Goal: Information Seeking & Learning: Learn about a topic

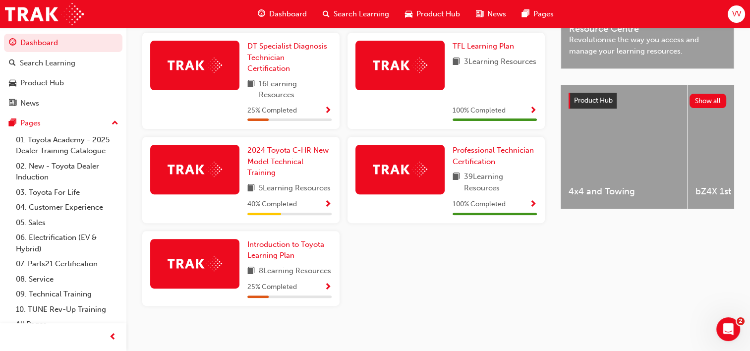
scroll to position [330, 0]
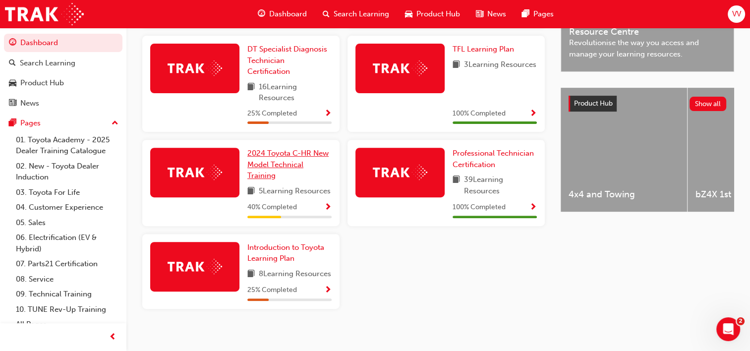
click at [283, 165] on span "2024 Toyota C-HR New Model Technical Training" at bounding box center [287, 164] width 81 height 31
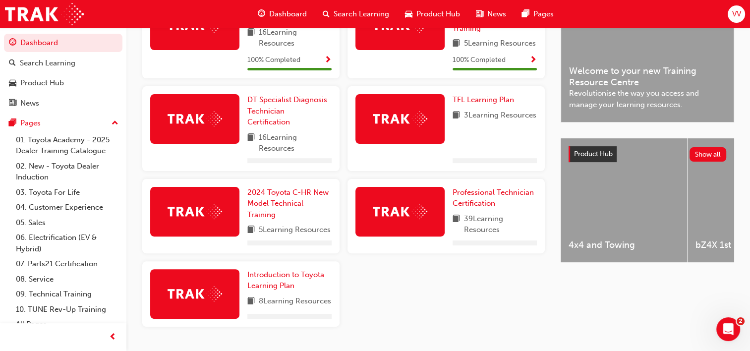
scroll to position [284, 0]
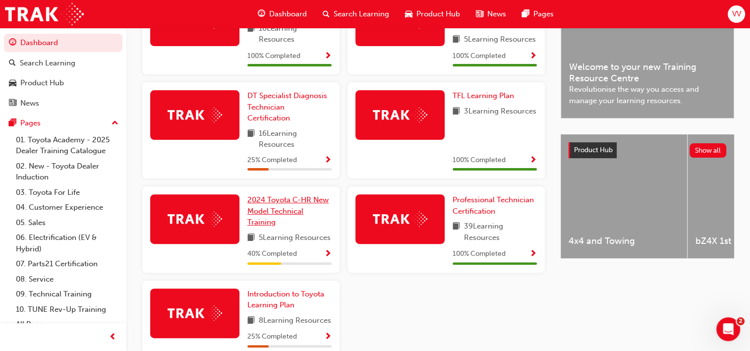
click at [278, 220] on link "2024 Toyota C-HR New Model Technical Training" at bounding box center [289, 211] width 84 height 34
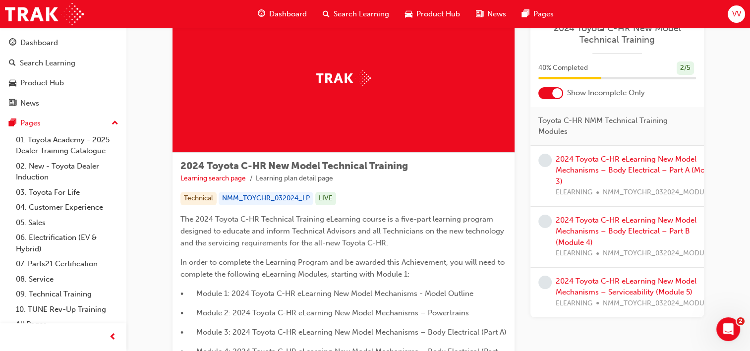
scroll to position [50, 0]
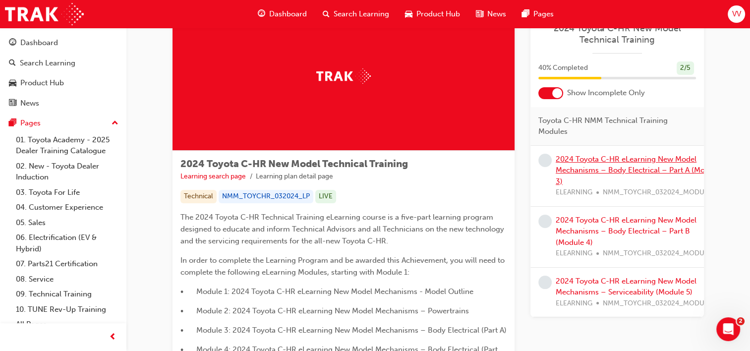
click at [649, 169] on link "2024 Toyota C-HR eLearning New Model Mechanisms – Body Electrical – Part A (Mod…" at bounding box center [638, 170] width 164 height 31
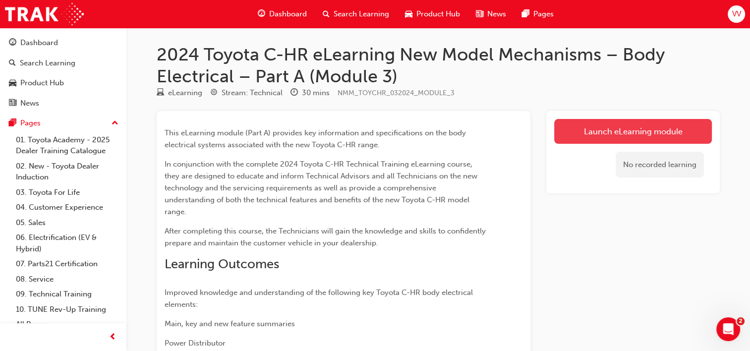
click at [637, 137] on link "Launch eLearning module" at bounding box center [633, 131] width 158 height 25
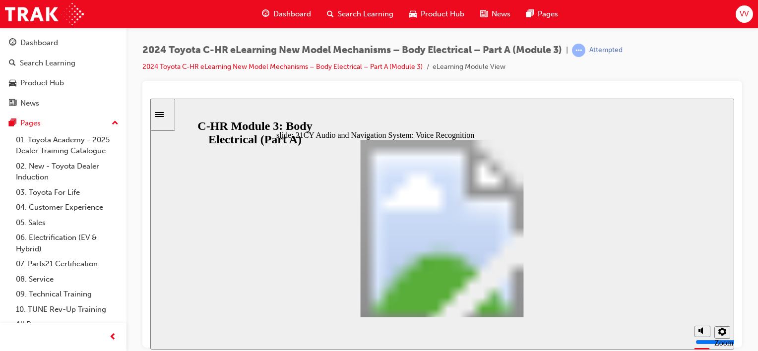
click at [526, 305] on div "21CY Audio and Navigation System: Voice Recognition Oval 13 Oval 3 Voice recogn…" at bounding box center [441, 232] width 331 height 186
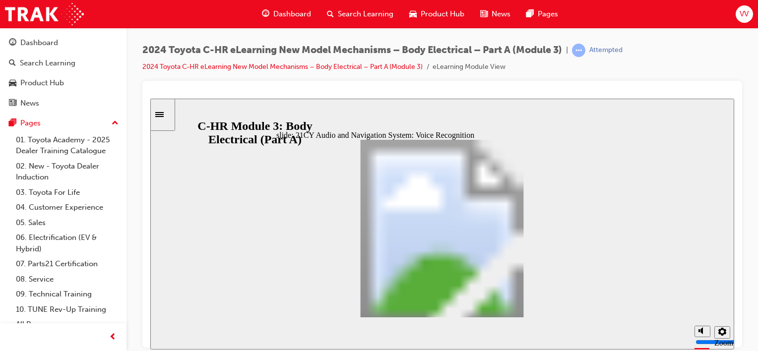
click at [526, 305] on div "21CY Audio and Navigation System: Voice Recognition Oval 13 Oval 3 The followin…" at bounding box center [441, 232] width 331 height 186
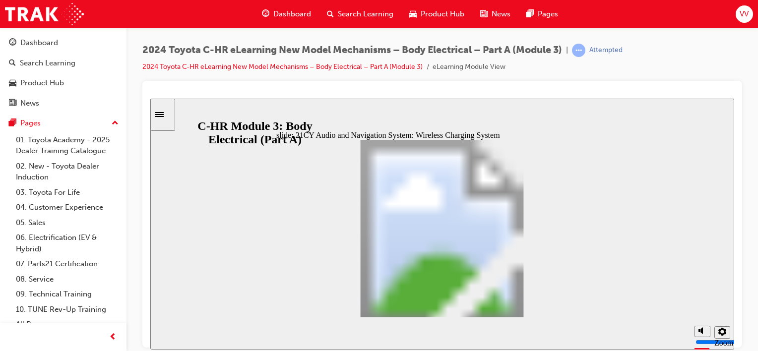
click at [526, 305] on div "21CY Audio and Navigation System: Software Update Oval 13 Oval 3 Audio head uni…" at bounding box center [441, 232] width 331 height 186
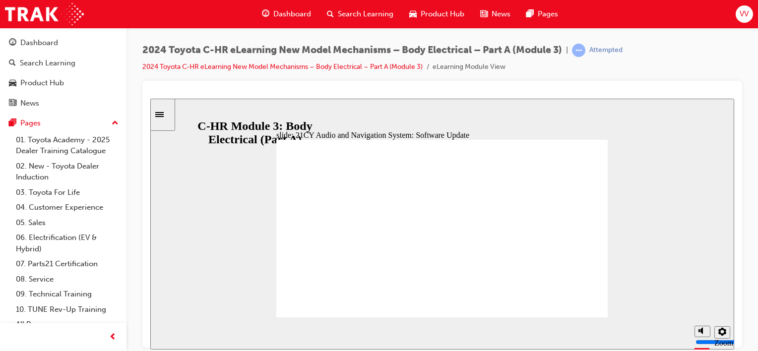
click at [526, 305] on div "21CY Audio and Navigation System: Software Update Oval 13 Oval 3 OTA Update Pro…" at bounding box center [441, 232] width 331 height 186
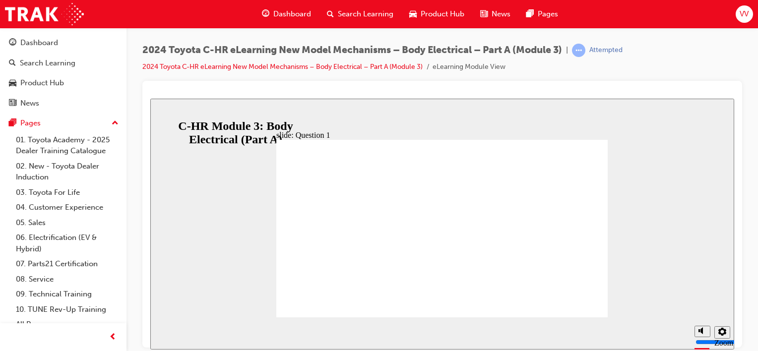
radio input "true"
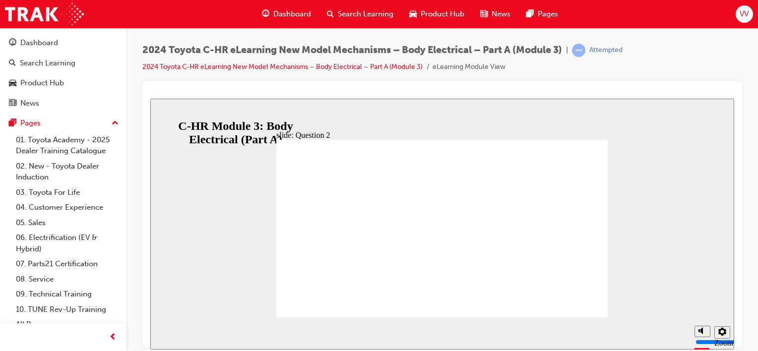
radio input "true"
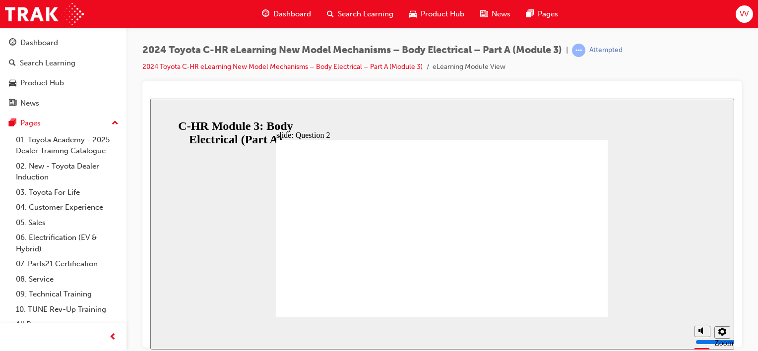
click at [423, 258] on div "Rectangle 2 Oval 2 cross icon 1 Freeform 1 Freeform 2 Nice try, but… That is in…" at bounding box center [441, 232] width 331 height 186
radio input "true"
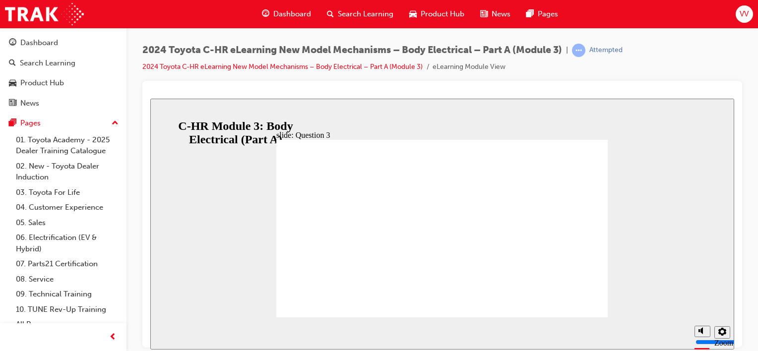
radio input "true"
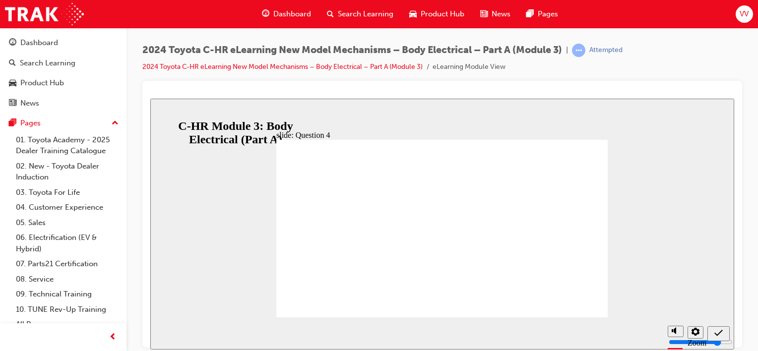
radio input "false"
radio input "true"
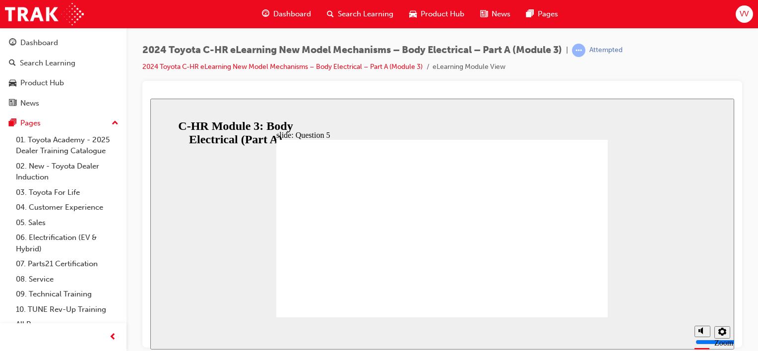
radio input "true"
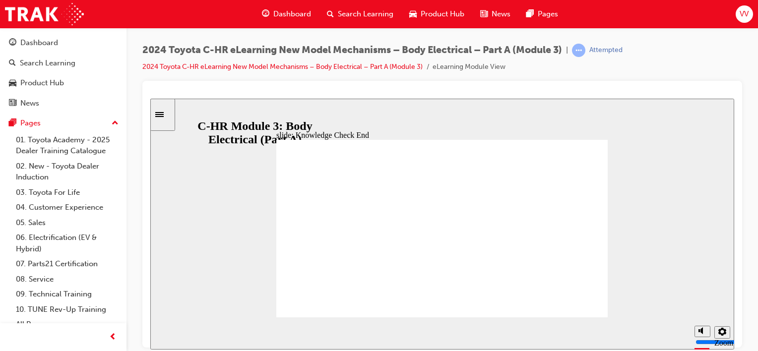
click at [164, 117] on icon "Sidebar Toggle" at bounding box center [159, 114] width 8 height 5
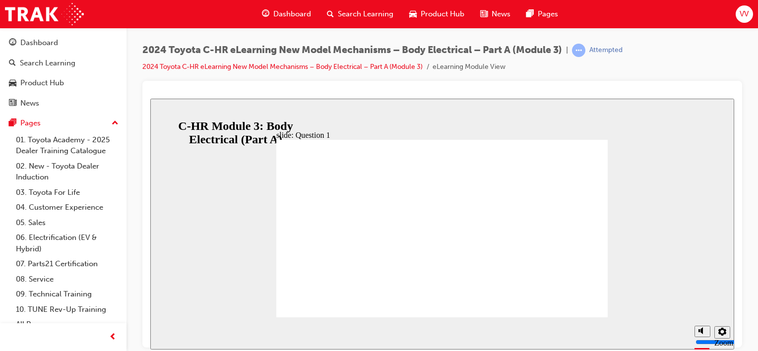
radio input "true"
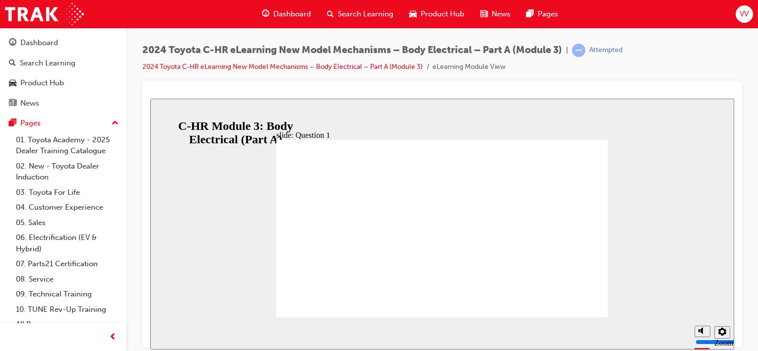
radio input "true"
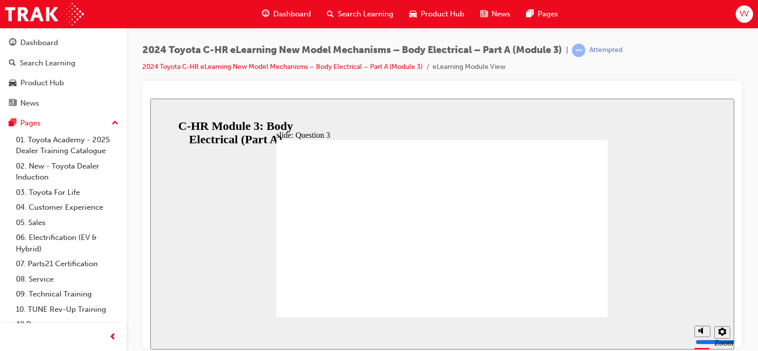
radio input "false"
radio input "true"
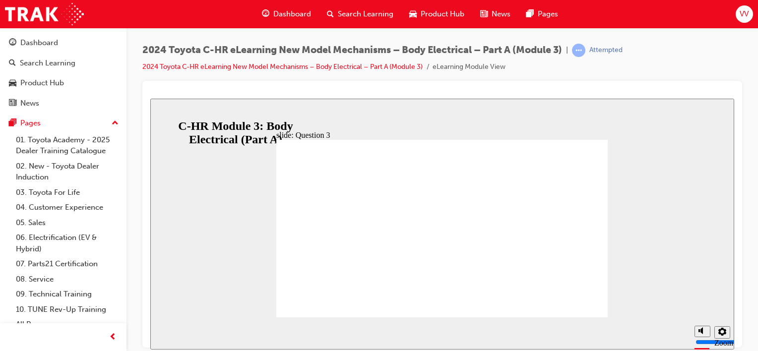
drag, startPoint x: 471, startPoint y: 240, endPoint x: 428, endPoint y: 247, distance: 43.7
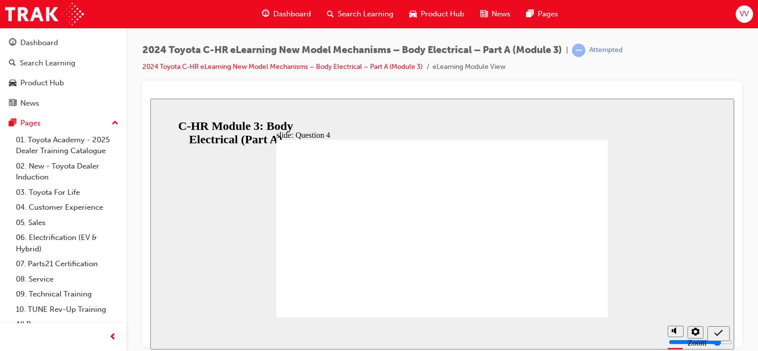
radio input "true"
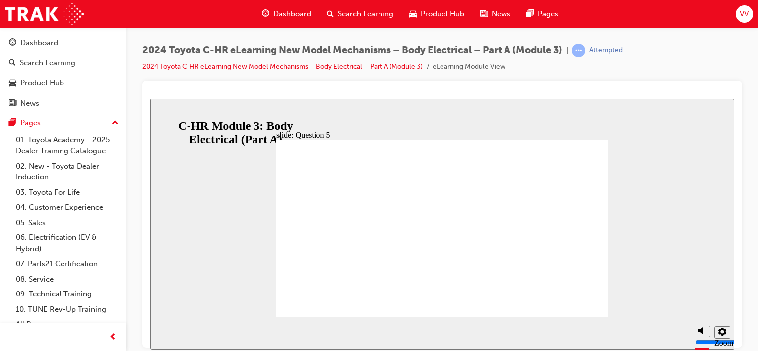
radio input "true"
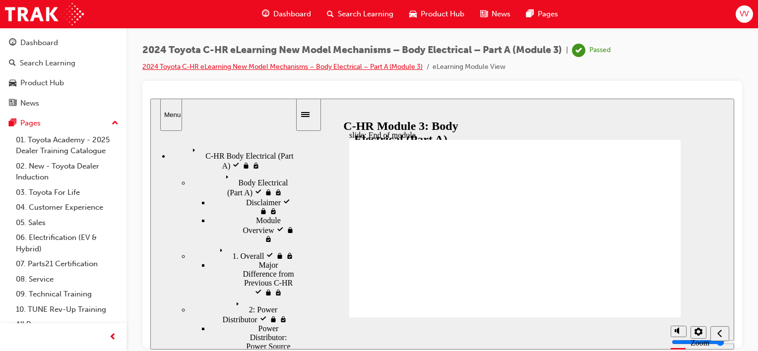
click at [254, 67] on link "2024 Toyota C-HR eLearning New Model Mechanisms – Body Electrical – Part A (Mod…" at bounding box center [282, 66] width 280 height 8
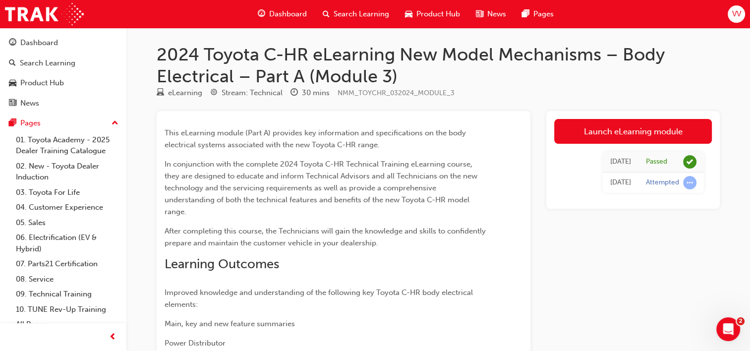
click at [254, 67] on h1 "2024 Toyota C-HR eLearning New Model Mechanisms – Body Electrical – Part A (Mod…" at bounding box center [438, 65] width 563 height 43
click at [278, 19] on span "Dashboard" at bounding box center [288, 13] width 38 height 11
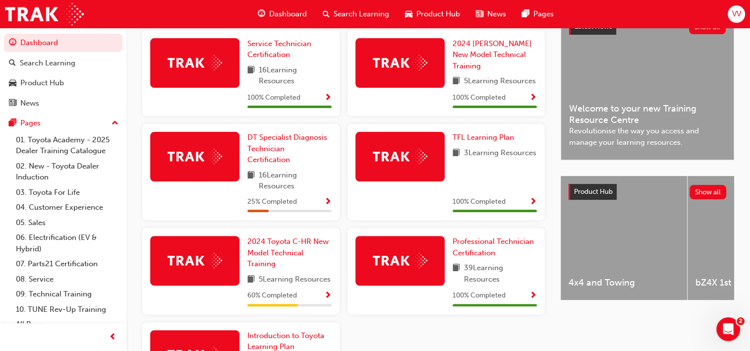
scroll to position [240, 0]
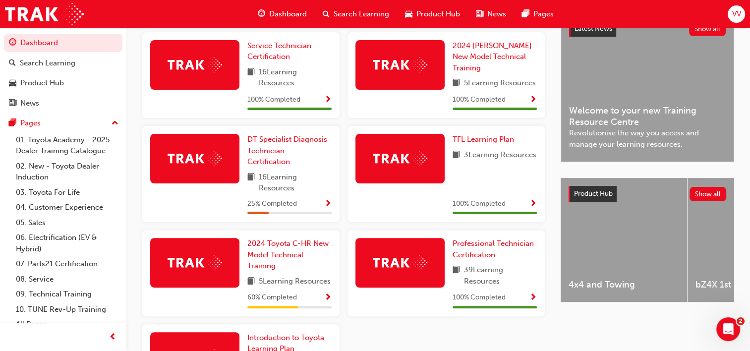
click at [315, 288] on span "5 Learning Resources" at bounding box center [295, 282] width 72 height 12
click at [291, 255] on span "2024 Toyota C-HR New Model Technical Training" at bounding box center [287, 254] width 81 height 31
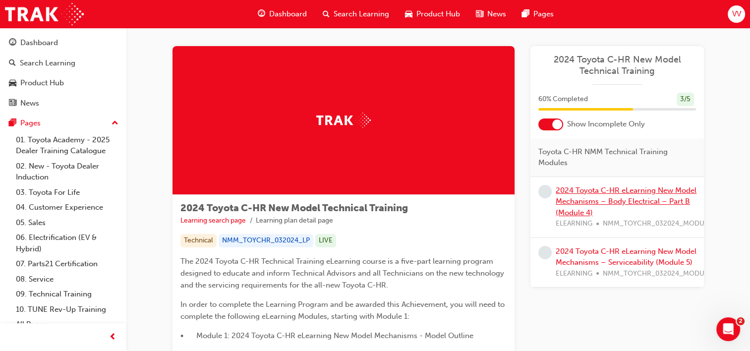
scroll to position [14, 0]
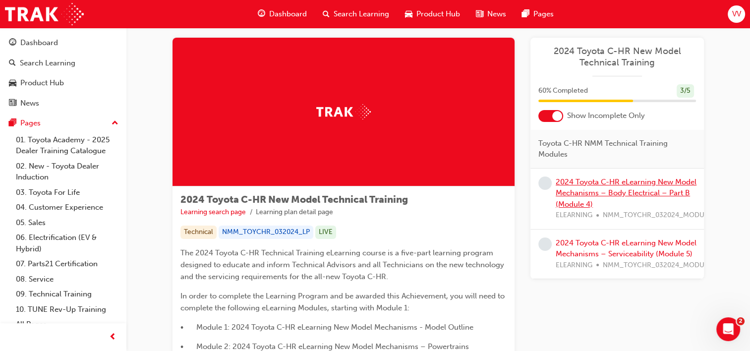
click at [631, 190] on link "2024 Toyota C-HR eLearning New Model Mechanisms – Body Electrical – Part B (Mod…" at bounding box center [626, 193] width 141 height 31
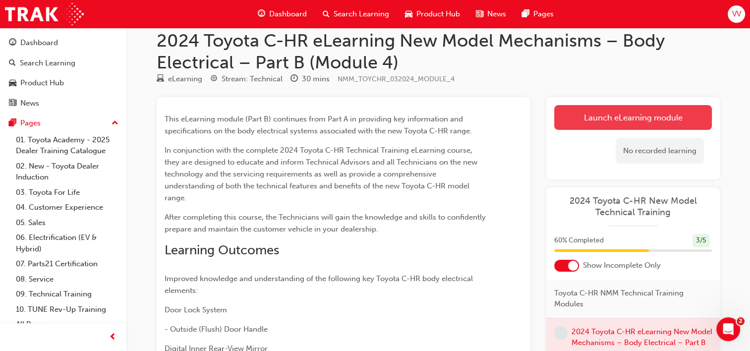
click at [629, 122] on link "Launch eLearning module" at bounding box center [633, 117] width 158 height 25
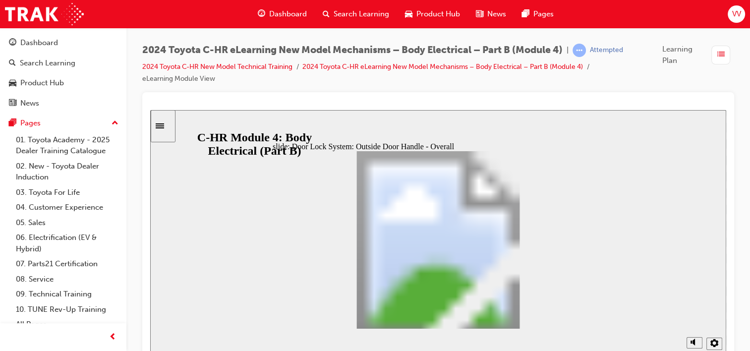
click at [524, 316] on div "Door Lock System: Outside Door Handle - Overall Oval 7 Line 2 Door Lock System …" at bounding box center [438, 244] width 331 height 186
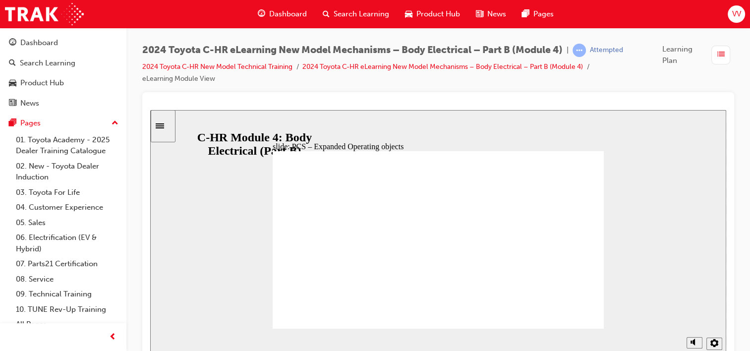
type input "3"
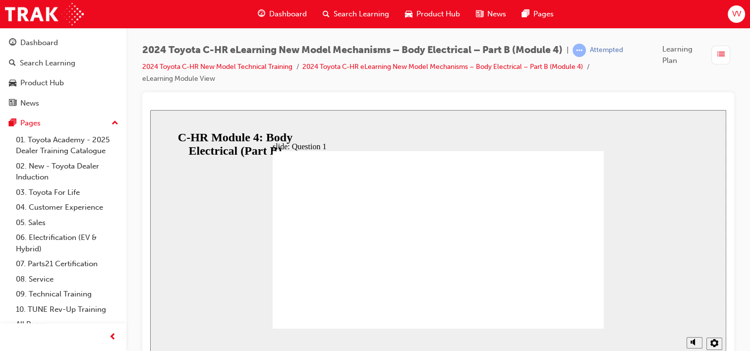
radio input "false"
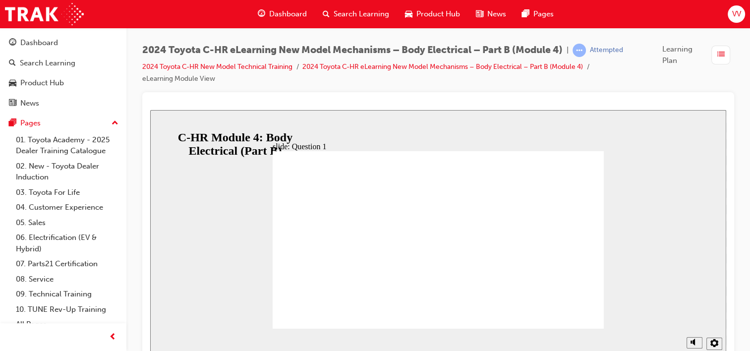
radio input "false"
radio input "true"
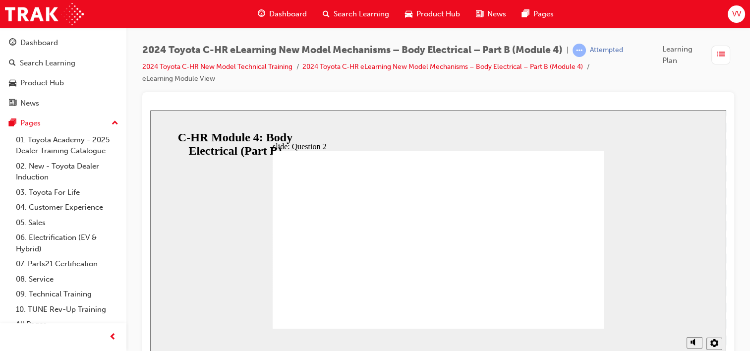
radio input "false"
radio input "true"
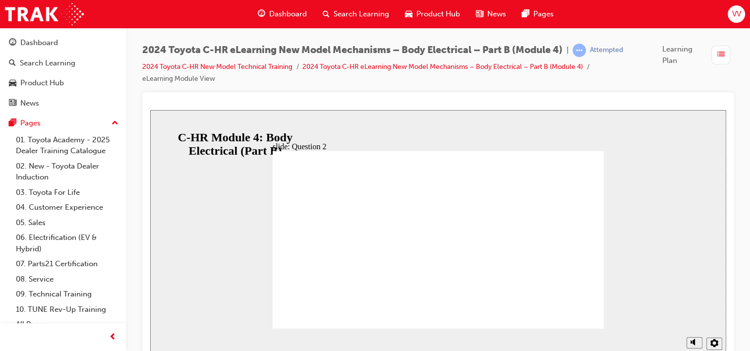
click at [455, 271] on div "Rectangle 2 Oval 2 cross icon 1 Freeform 1 Freeform 2 Nice try, but… That is in…" at bounding box center [438, 244] width 331 height 186
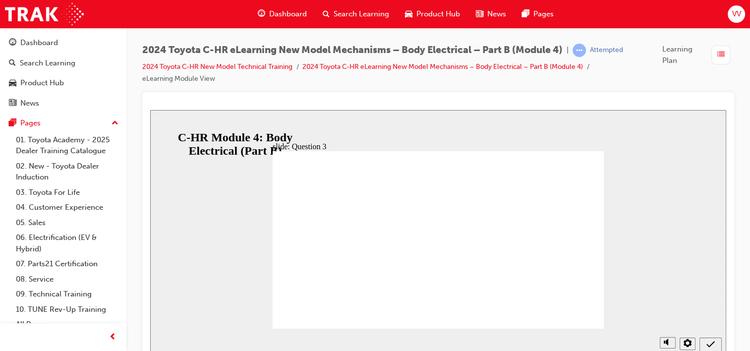
radio input "false"
radio input "true"
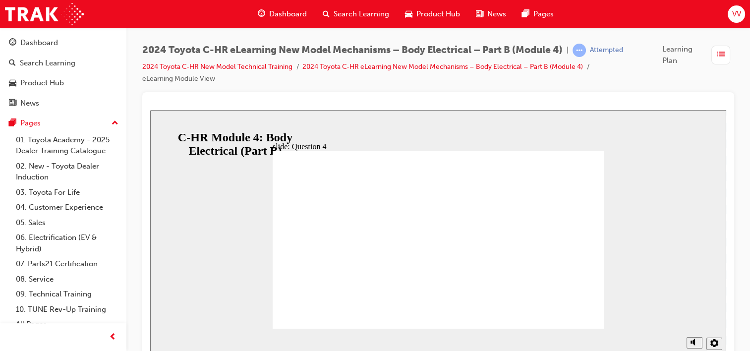
radio input "true"
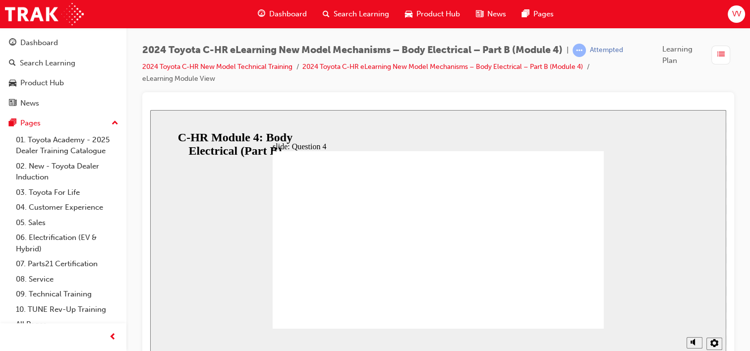
radio input "false"
radio input "true"
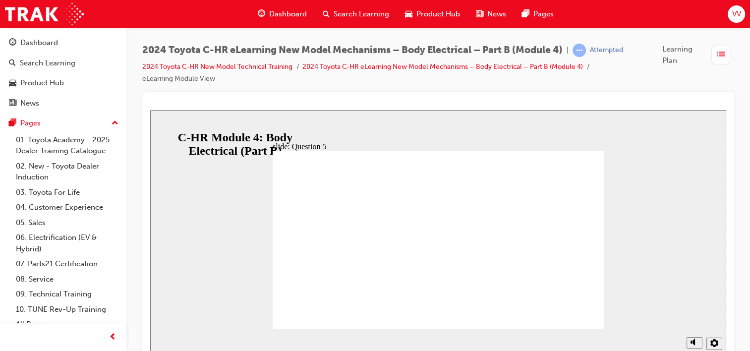
click at [169, 122] on div "Sidebar Toggle" at bounding box center [163, 125] width 17 height 7
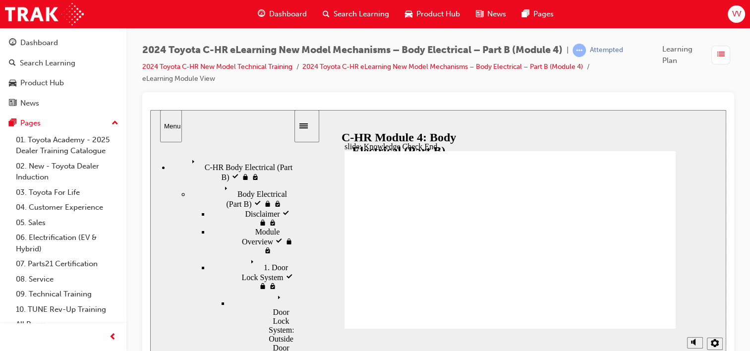
click at [242, 166] on div "C-HR Body Electrical (Part B) visited C-HR Body Electrical (Part B)" at bounding box center [231, 168] width 123 height 27
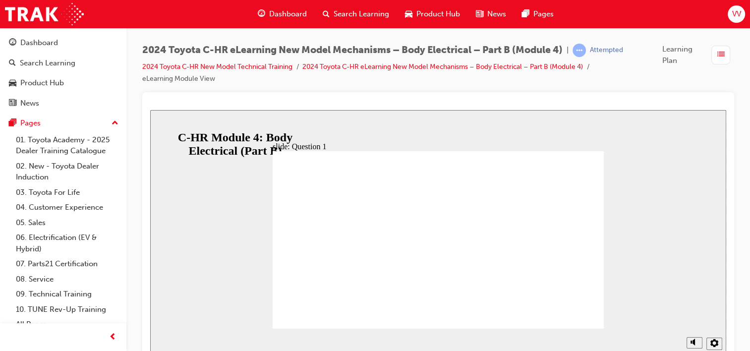
radio input "true"
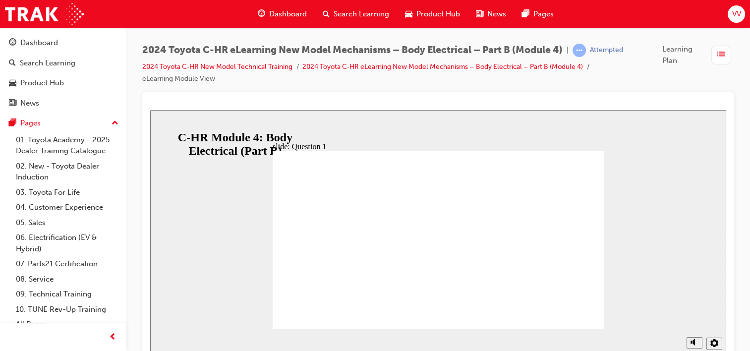
radio input "false"
radio input "true"
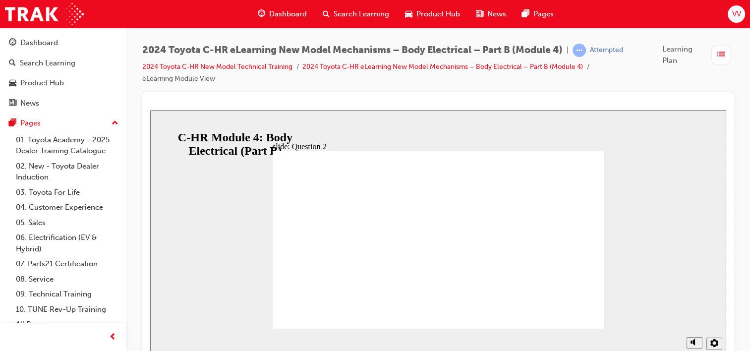
radio input "true"
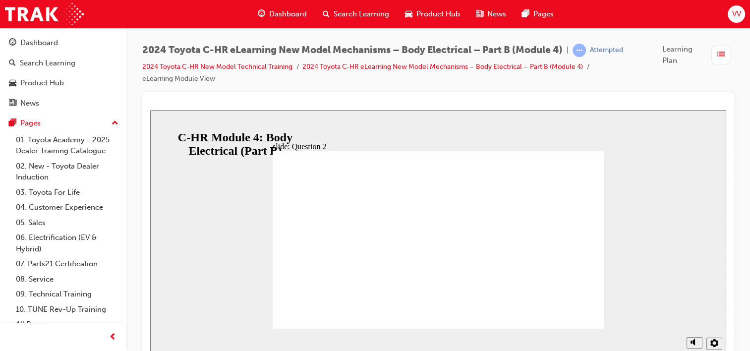
radio input "true"
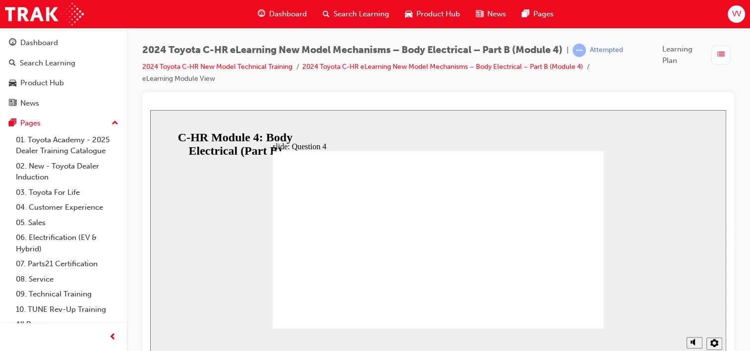
radio input "false"
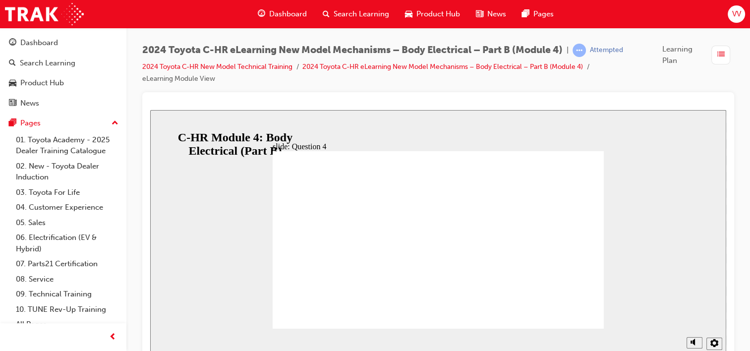
radio input "false"
radio input "true"
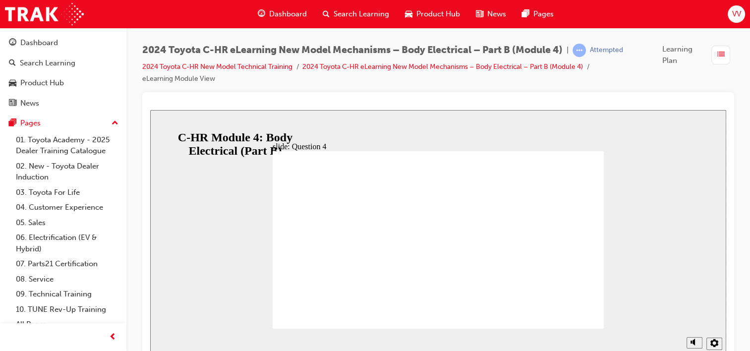
radio input "true"
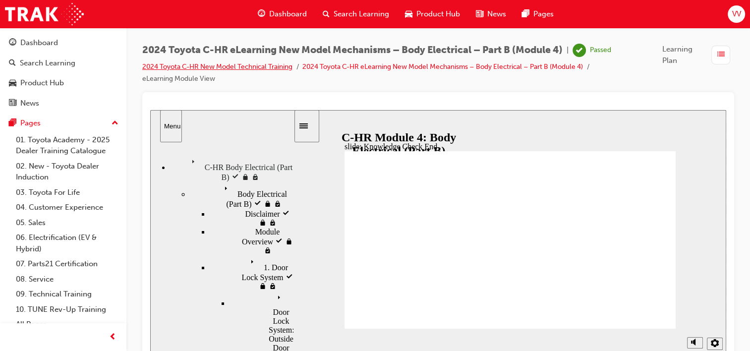
click at [219, 66] on link "2024 Toyota C-HR New Model Technical Training" at bounding box center [217, 66] width 150 height 8
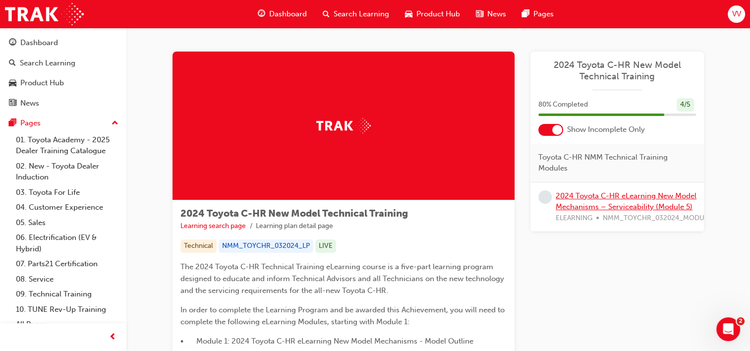
click at [626, 198] on link "2024 Toyota C-HR eLearning New Model Mechanisms – Serviceability (Module 5)" at bounding box center [626, 201] width 141 height 20
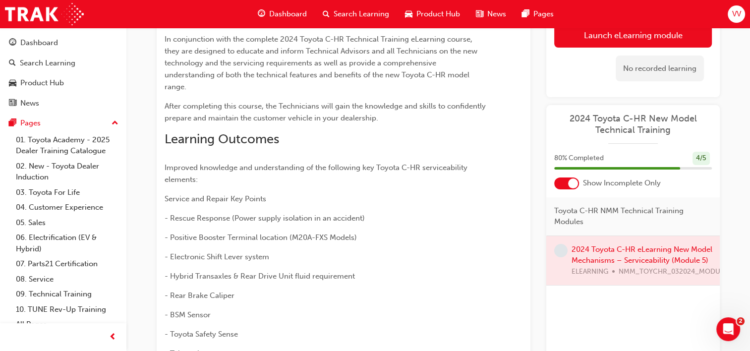
scroll to position [125, 0]
click at [676, 256] on div at bounding box center [634, 261] width 174 height 50
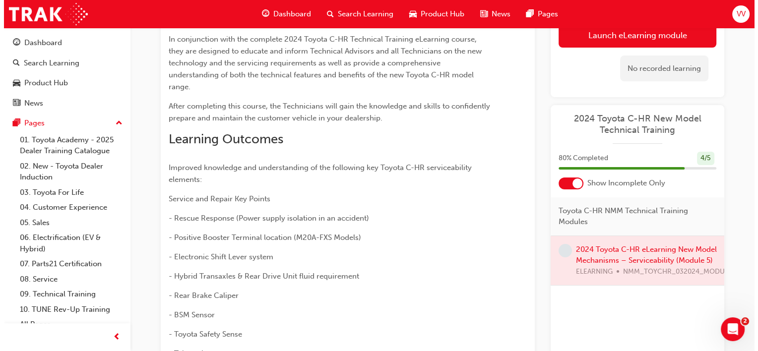
scroll to position [0, 0]
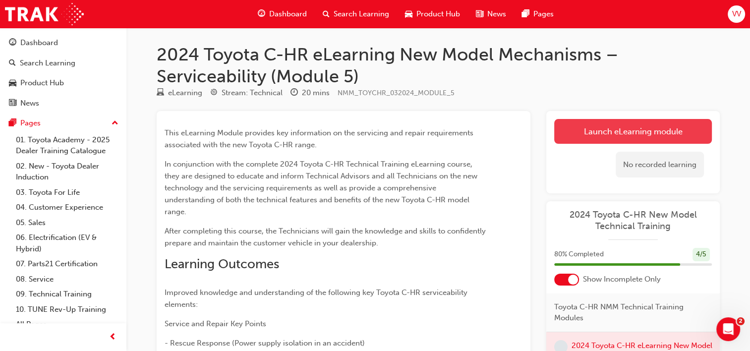
click at [643, 141] on link "Launch eLearning module" at bounding box center [633, 131] width 158 height 25
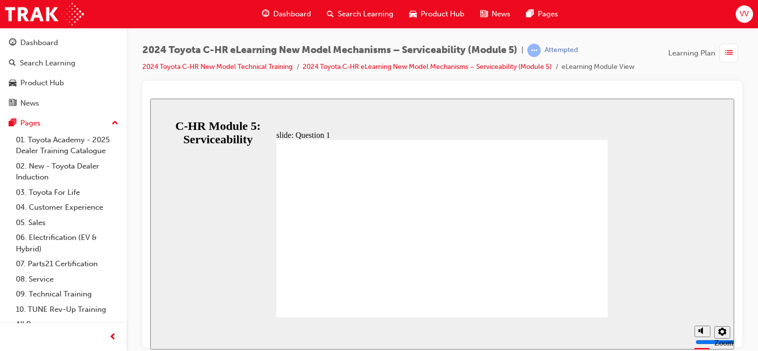
radio input "true"
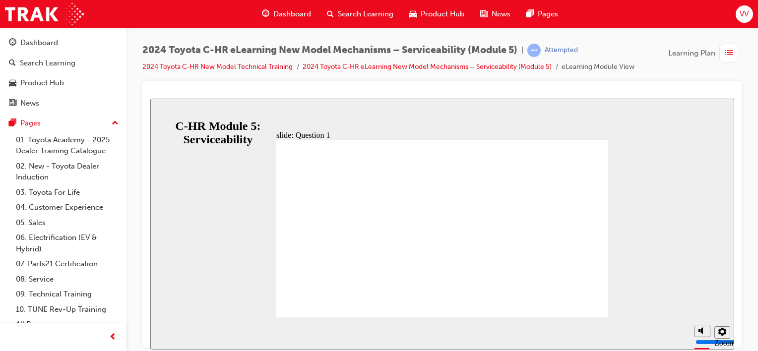
radio input "false"
radio input "true"
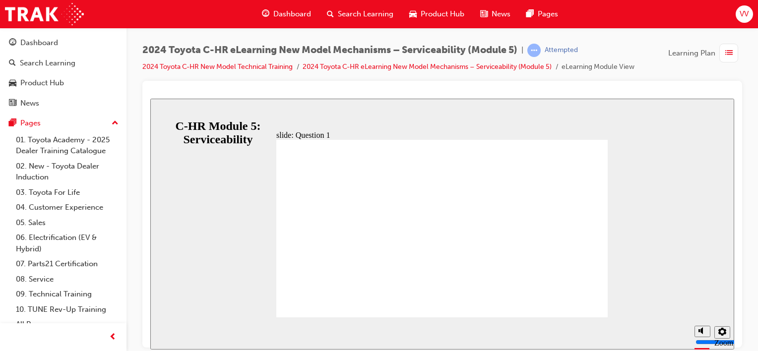
radio input "false"
radio input "true"
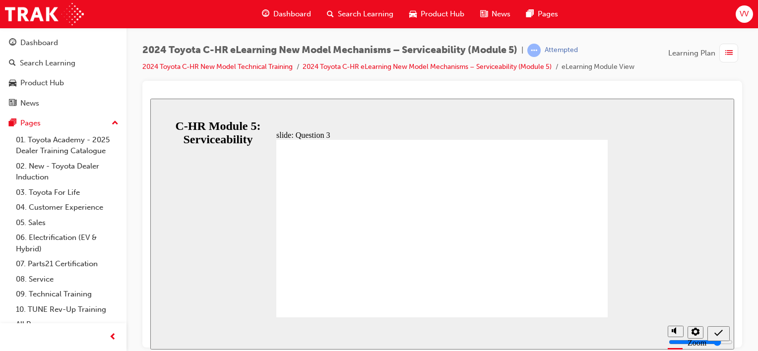
radio input "false"
radio input "true"
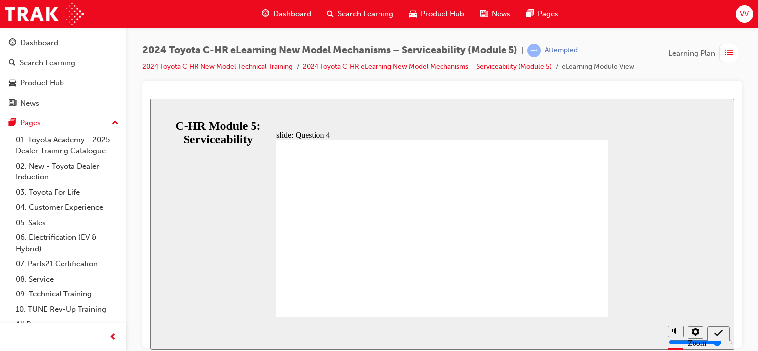
radio input "true"
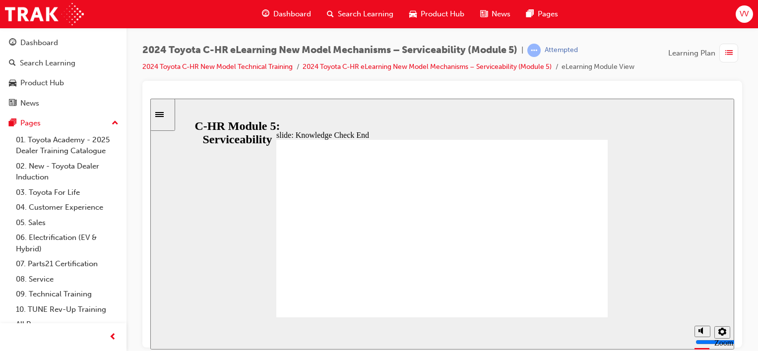
click at [163, 113] on icon "Sidebar Toggle" at bounding box center [159, 114] width 8 height 5
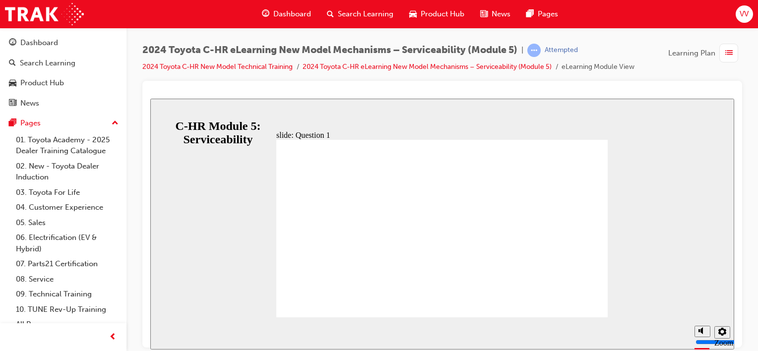
radio input "true"
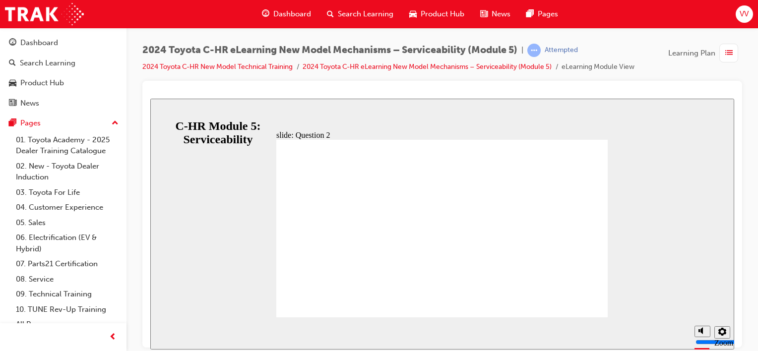
radio input "true"
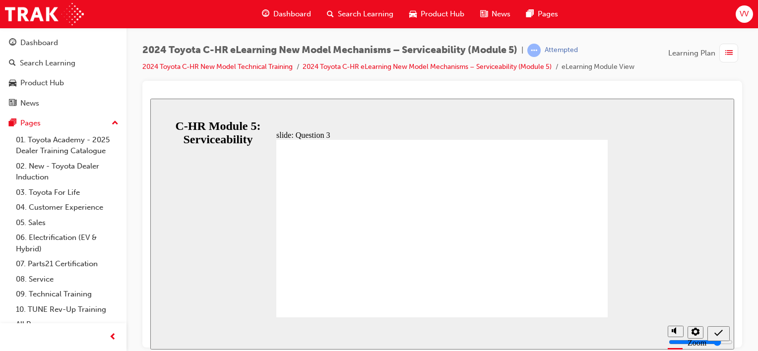
radio input "false"
radio input "true"
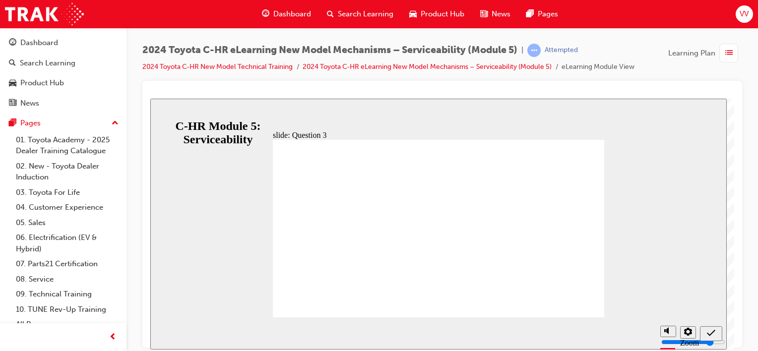
radio input "true"
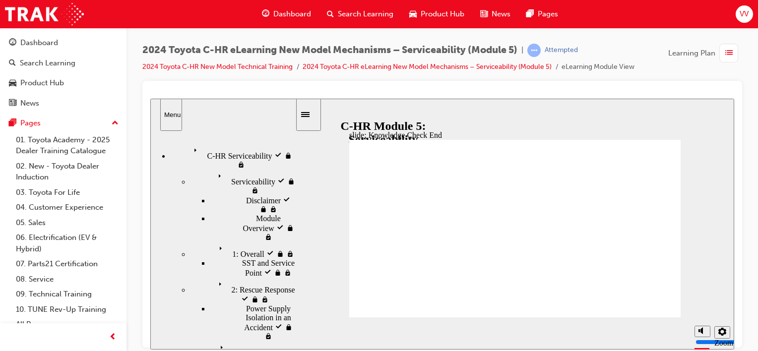
click at [240, 65] on link "2024 Toyota C-HR New Model Technical Training" at bounding box center [217, 66] width 150 height 8
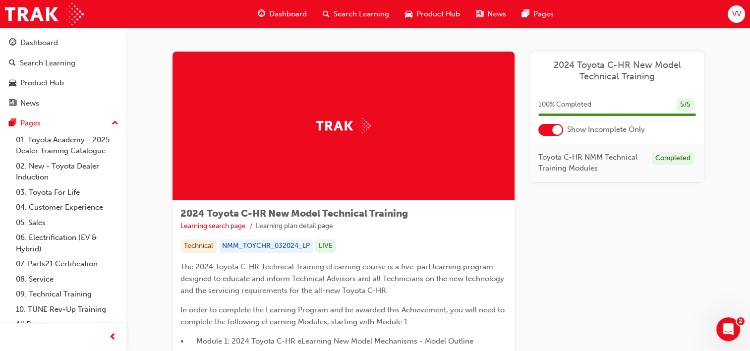
click at [307, 8] on div "Dashboard" at bounding box center [282, 14] width 65 height 20
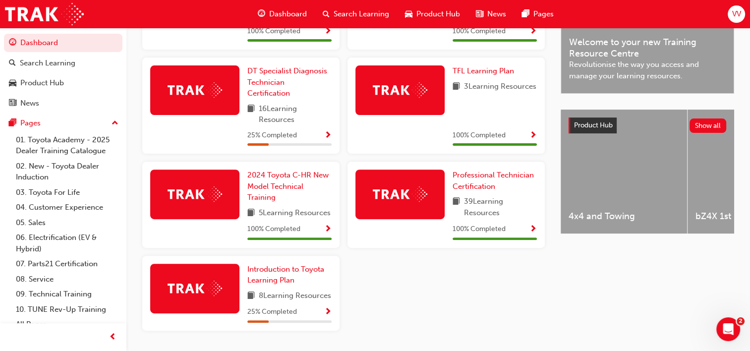
scroll to position [307, 0]
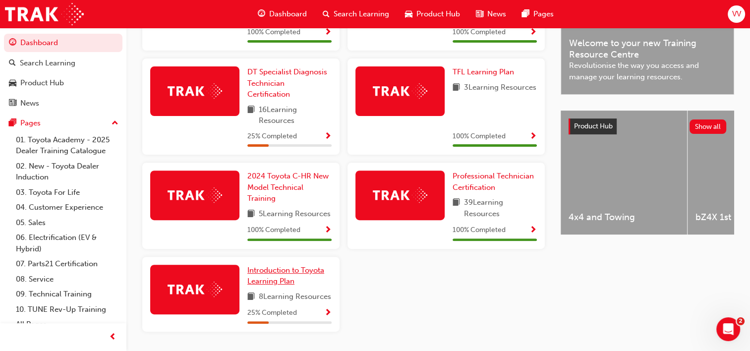
click at [277, 286] on span "Introduction to Toyota Learning Plan" at bounding box center [285, 276] width 77 height 20
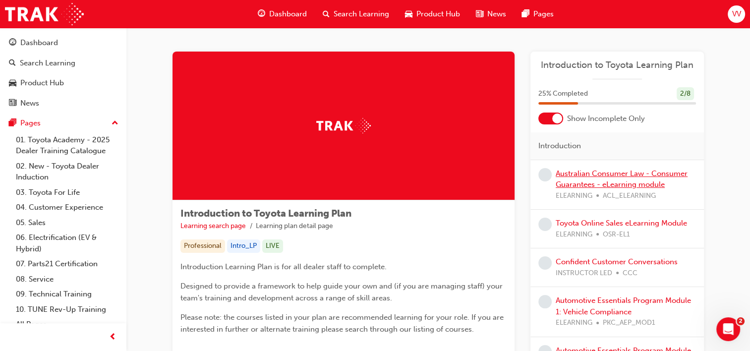
click at [614, 171] on link "Australian Consumer Law - Consumer Guarantees - eLearning module" at bounding box center [622, 179] width 132 height 20
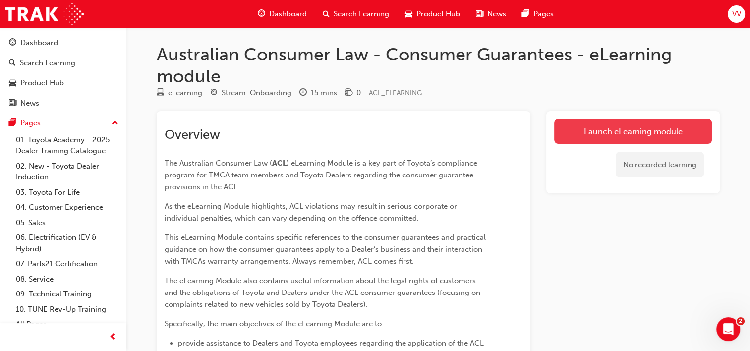
click at [638, 140] on link "Launch eLearning module" at bounding box center [633, 131] width 158 height 25
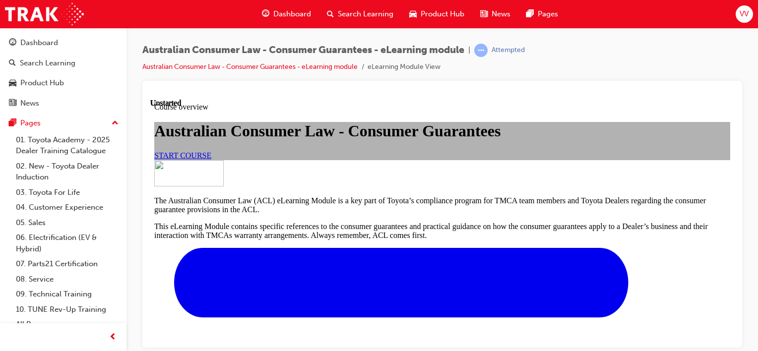
click at [211, 159] on span "START COURSE" at bounding box center [182, 155] width 57 height 8
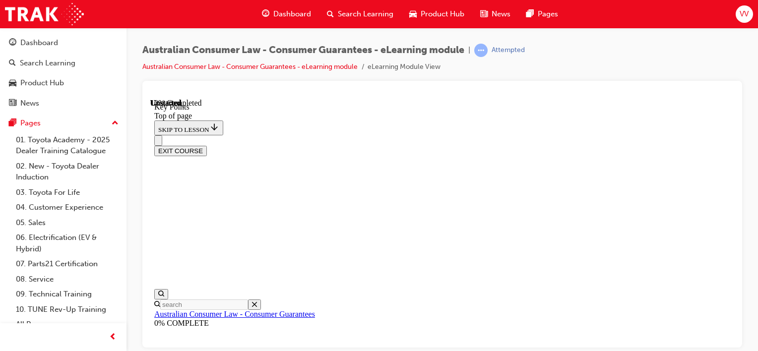
scroll to position [31, 0]
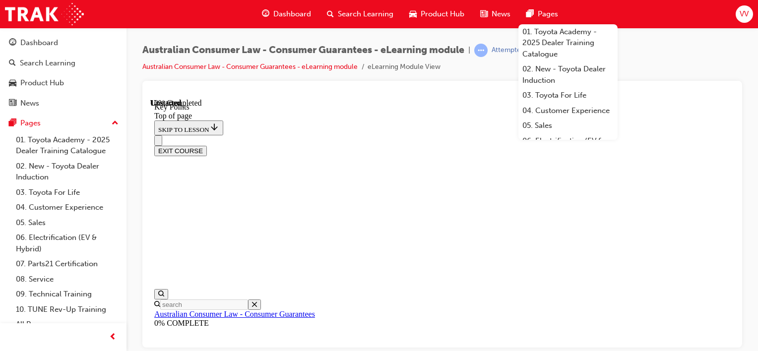
click at [743, 14] on span "VV" at bounding box center [743, 13] width 9 height 11
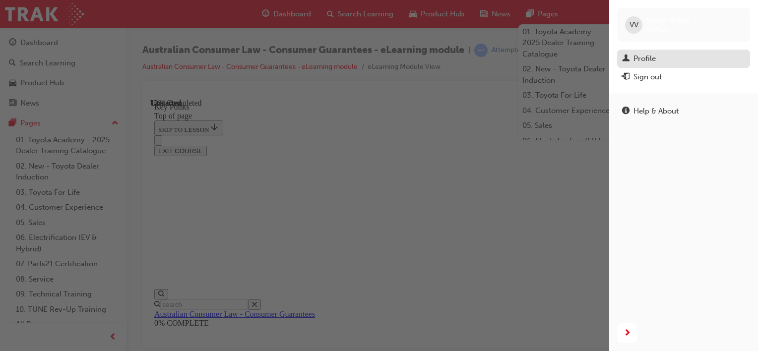
drag, startPoint x: 665, startPoint y: 70, endPoint x: 661, endPoint y: 64, distance: 7.2
click at [661, 64] on div "Profile" at bounding box center [683, 59] width 123 height 12
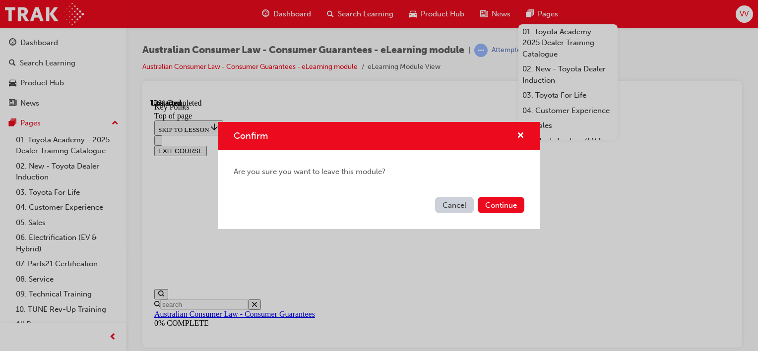
click at [526, 134] on div "Confirm" at bounding box center [379, 136] width 322 height 28
click at [519, 133] on span "cross-icon" at bounding box center [520, 136] width 7 height 9
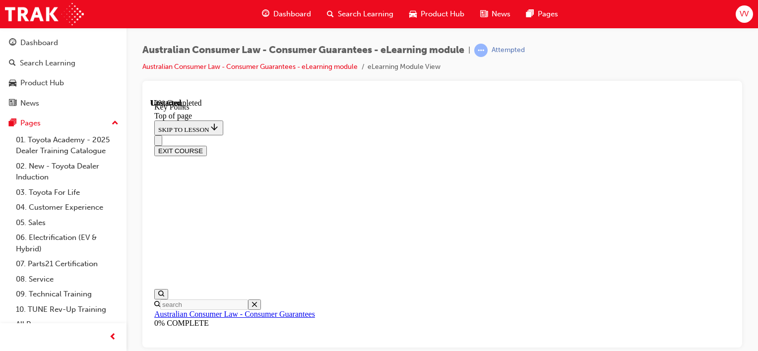
click at [737, 17] on div "VV" at bounding box center [743, 13] width 17 height 17
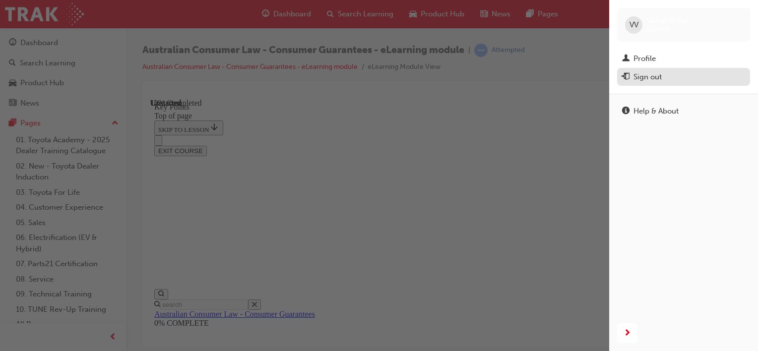
click at [653, 86] on button "Sign out" at bounding box center [683, 77] width 133 height 18
